Goal: Task Accomplishment & Management: Manage account settings

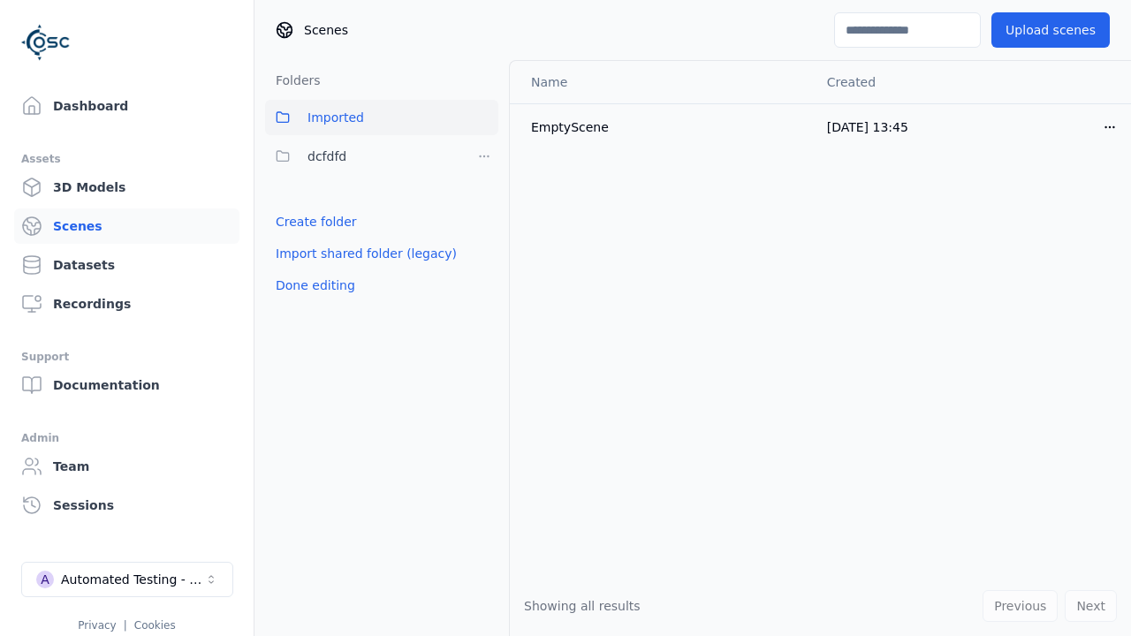
click at [310, 222] on link "Create folder" at bounding box center [316, 222] width 81 height 18
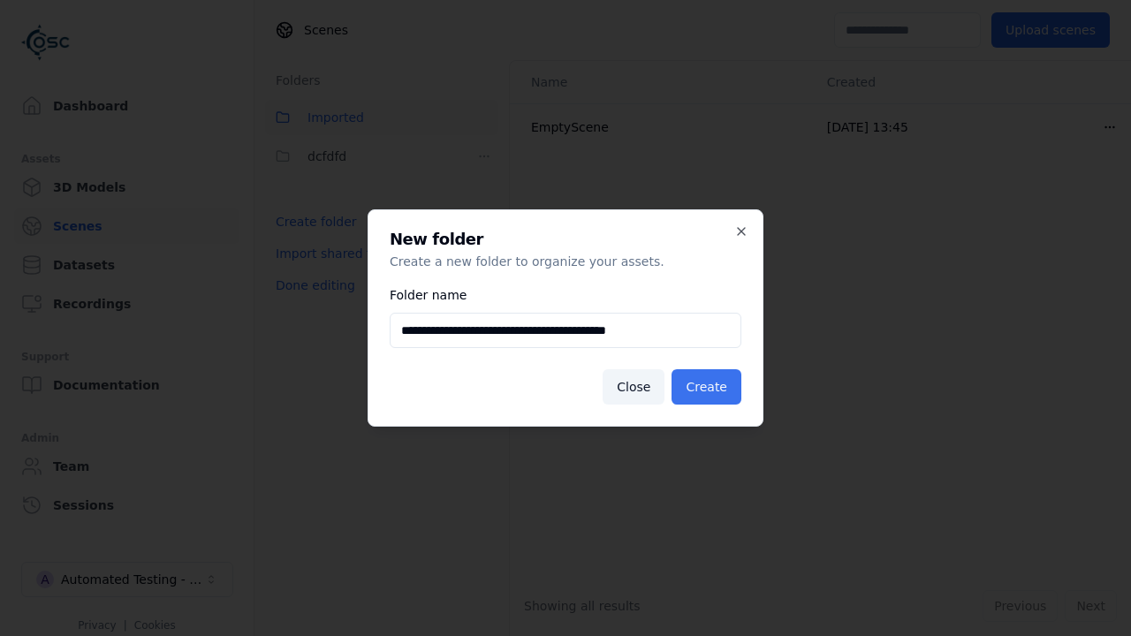
type input "**********"
click at [709, 387] on button "Create" at bounding box center [707, 386] width 70 height 35
click at [310, 301] on button "Done editing" at bounding box center [315, 285] width 101 height 32
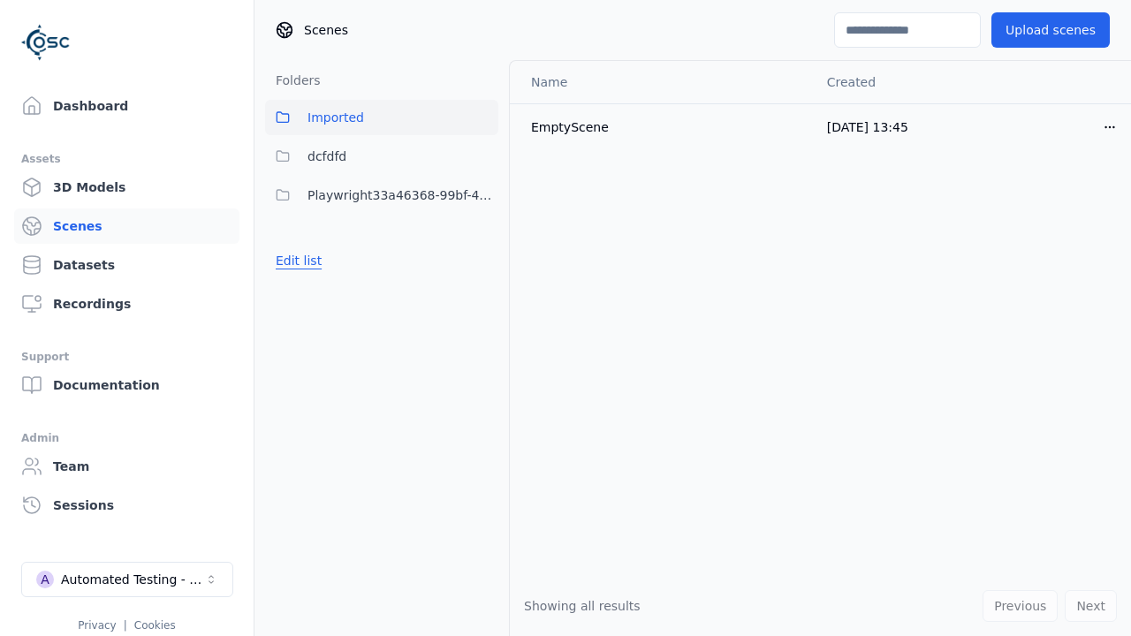
click at [295, 261] on button "Edit list" at bounding box center [298, 261] width 67 height 32
click at [484, 195] on html "Support Dashboard Assets 3D Models Scenes Datasets Recordings Support Documenta…" at bounding box center [565, 318] width 1131 height 636
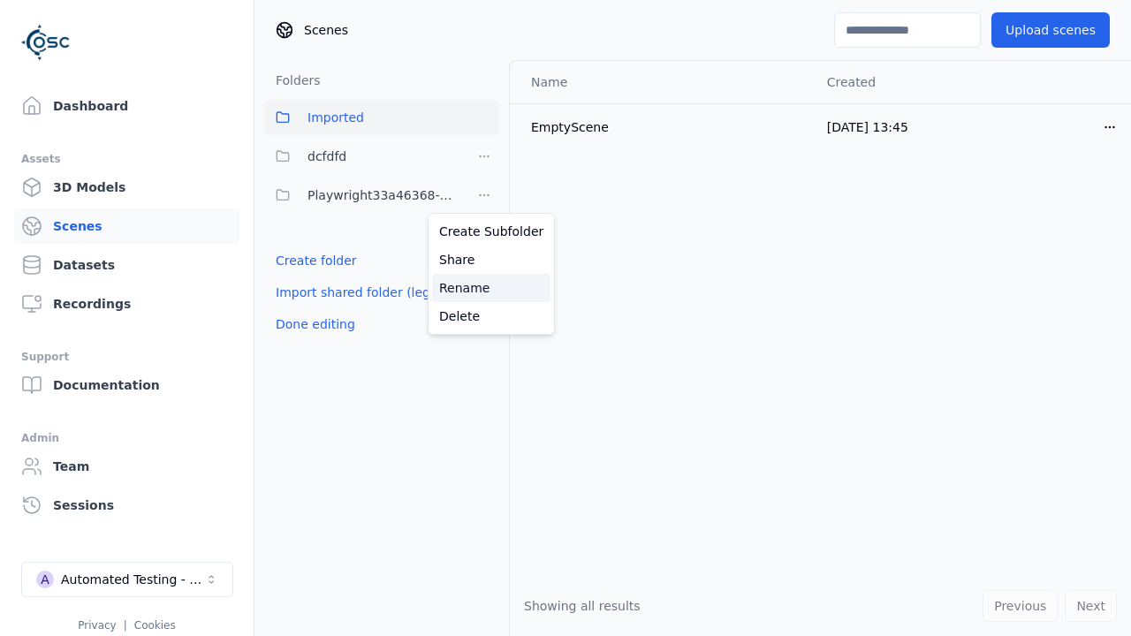
click at [484, 288] on div "Rename" at bounding box center [491, 288] width 118 height 28
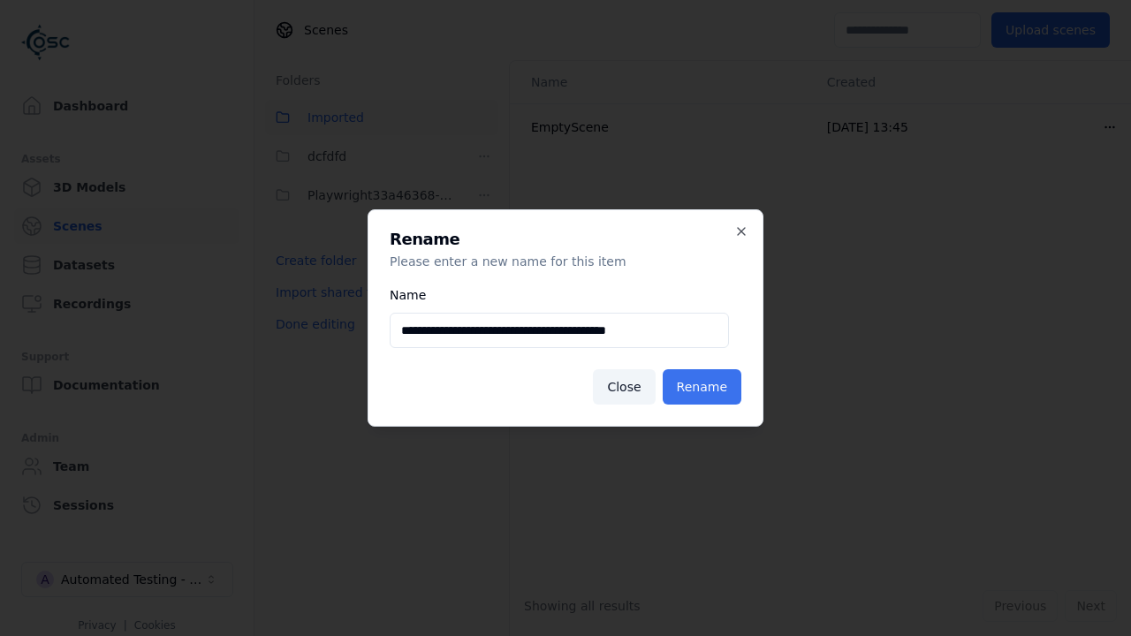
type input "**********"
click at [705, 387] on button "Rename" at bounding box center [702, 386] width 79 height 35
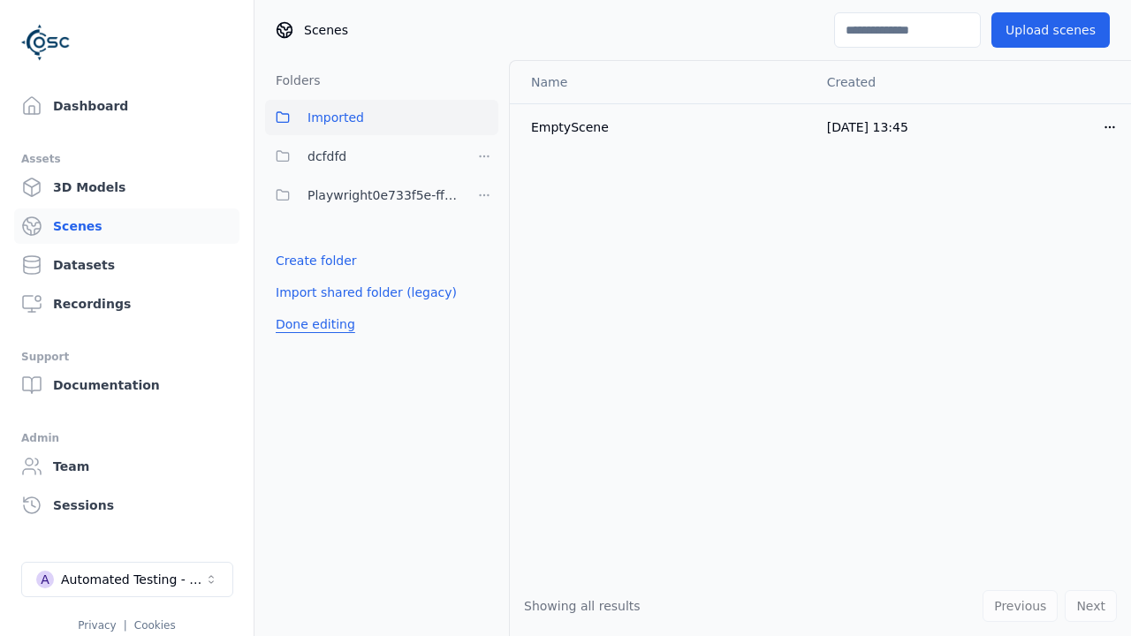
click at [310, 324] on button "Done editing" at bounding box center [315, 324] width 101 height 32
click at [295, 308] on button "Done editing" at bounding box center [315, 324] width 101 height 32
click at [484, 195] on html "Support Dashboard Assets 3D Models Scenes Datasets Recordings Support Documenta…" at bounding box center [565, 318] width 1131 height 636
click at [484, 316] on div "Delete" at bounding box center [491, 316] width 118 height 28
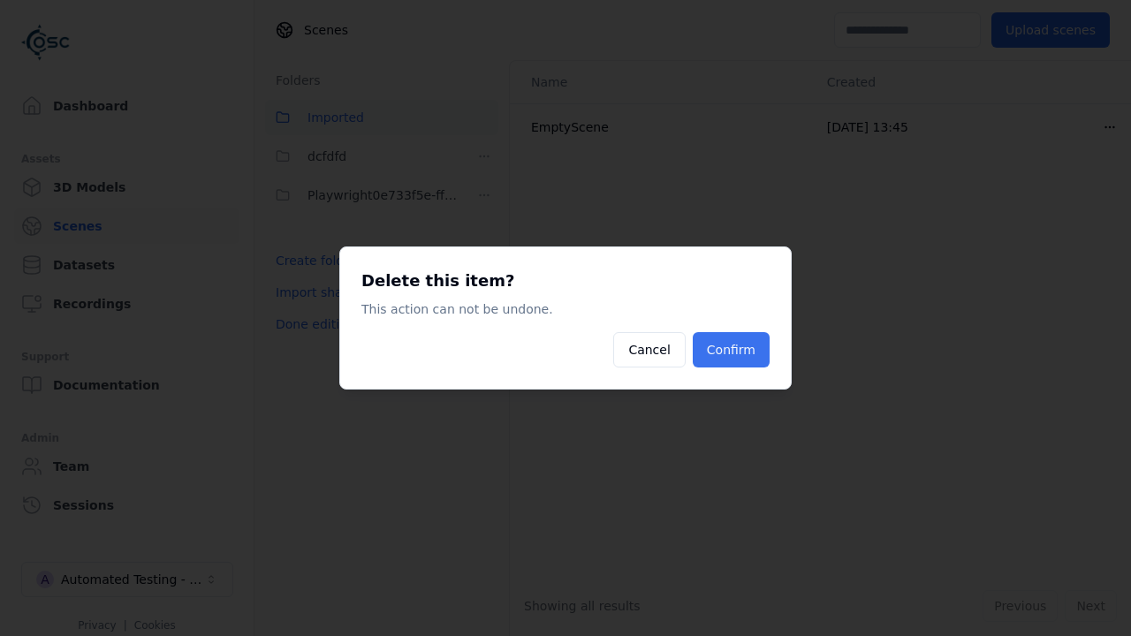
click at [733, 350] on button "Confirm" at bounding box center [731, 349] width 77 height 35
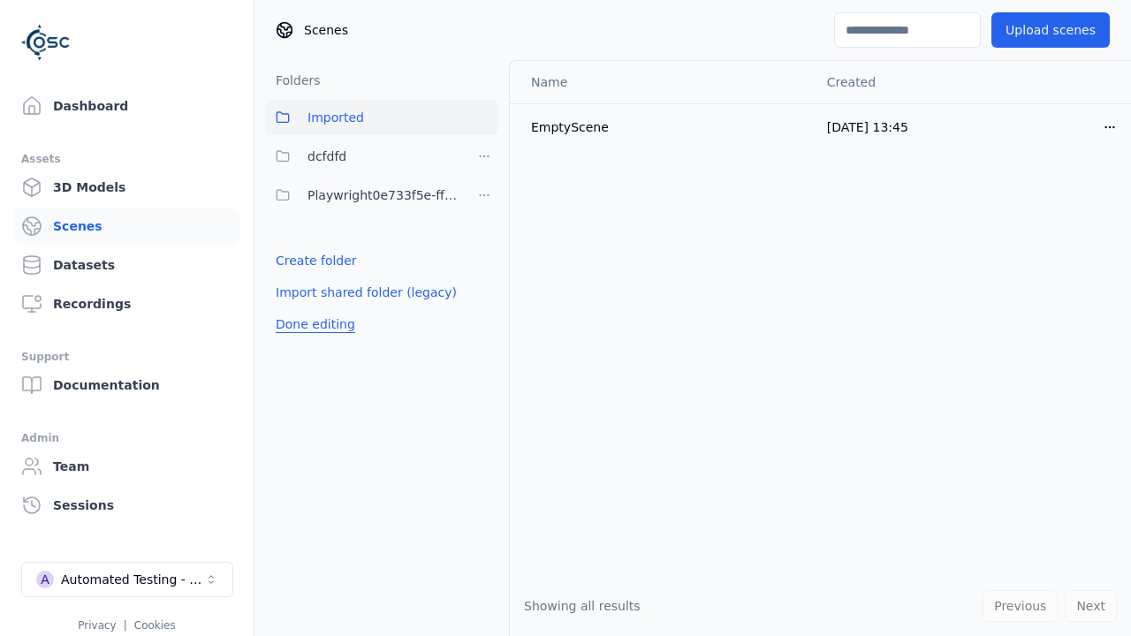
click at [310, 308] on button "Done editing" at bounding box center [315, 324] width 101 height 32
